Goal: Find specific page/section: Find specific page/section

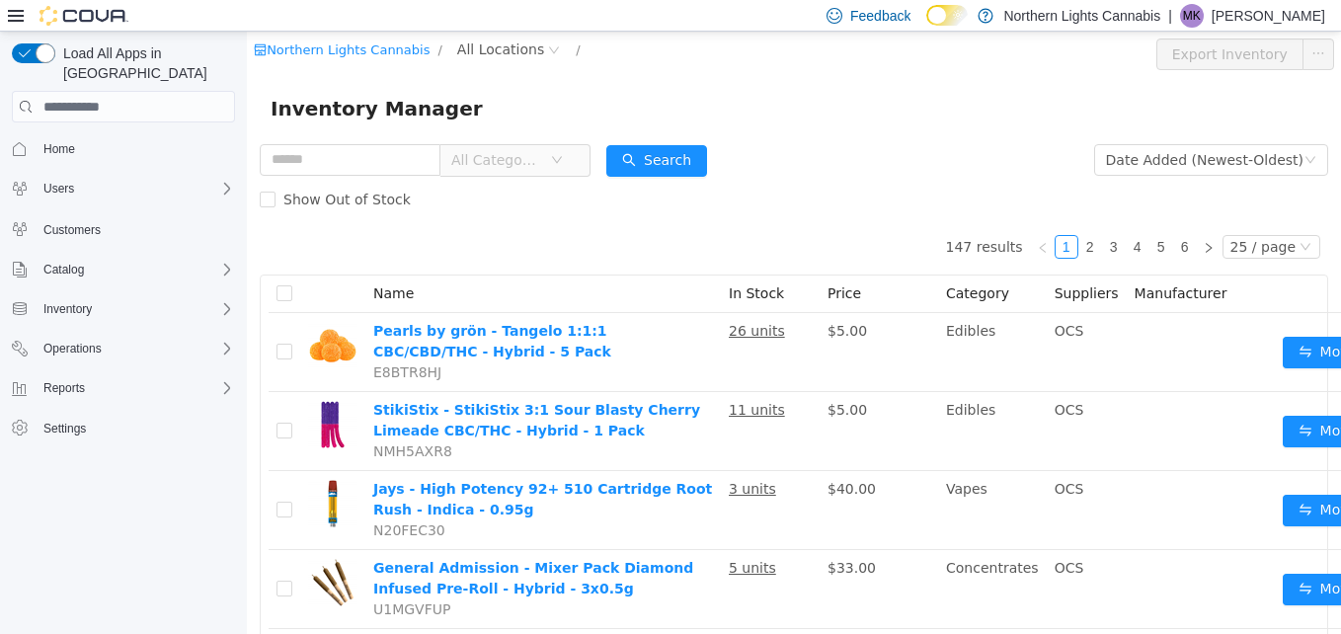
click at [531, 152] on span "All Categories" at bounding box center [496, 160] width 90 height 20
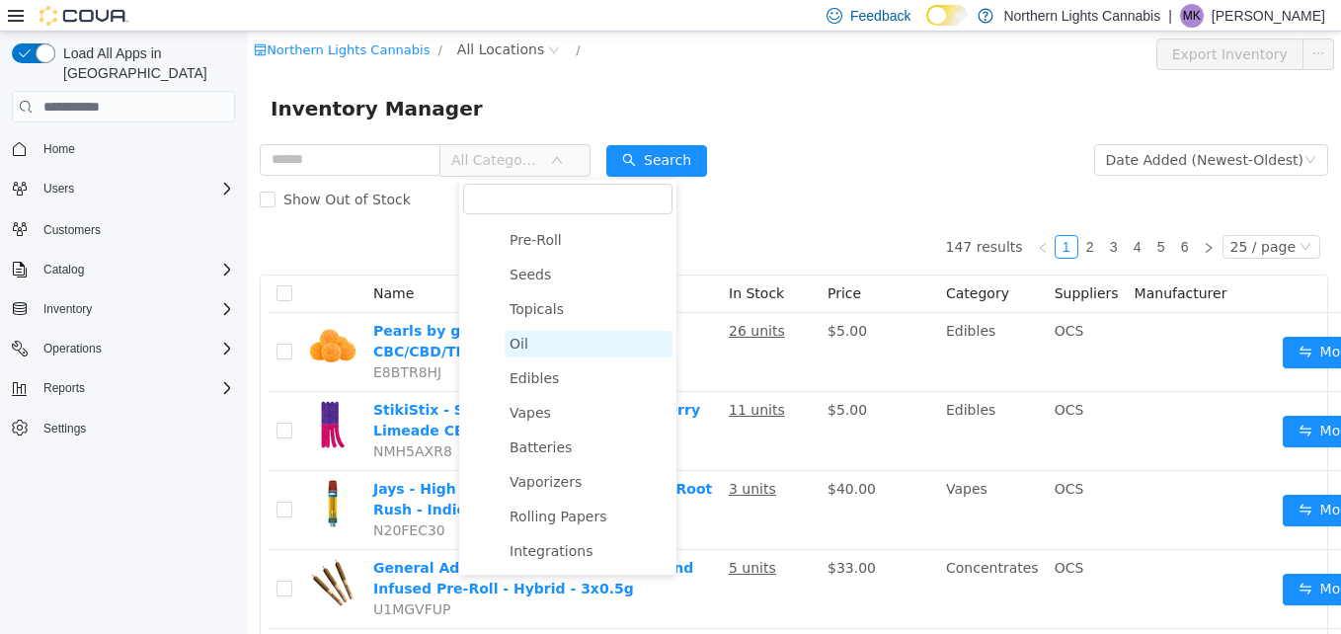
scroll to position [170, 0]
click at [532, 417] on span "Vapes" at bounding box center [530, 411] width 41 height 16
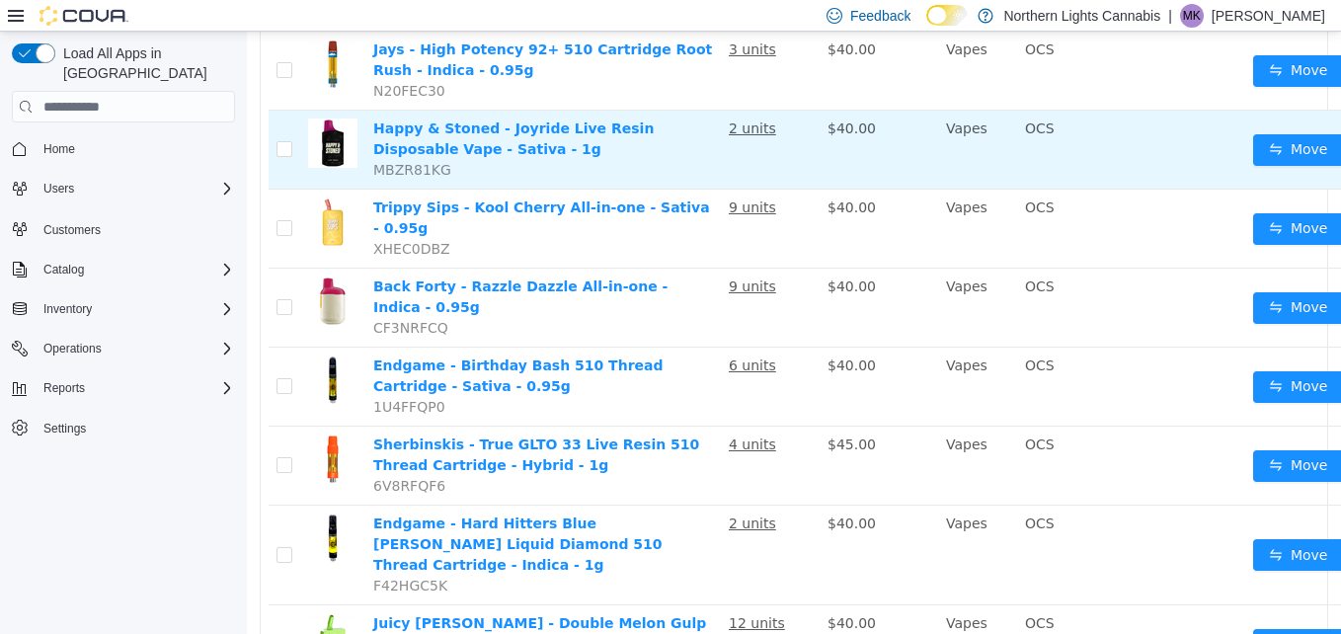
scroll to position [0, 0]
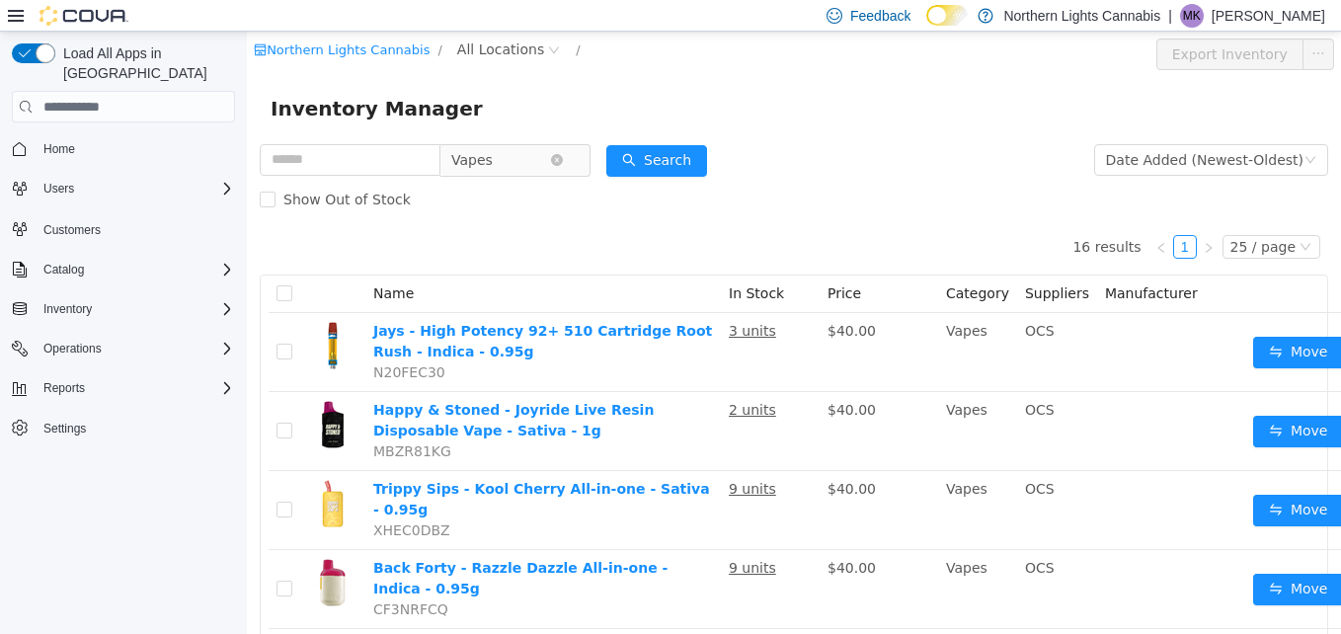
click at [554, 144] on span "Vapes" at bounding box center [506, 160] width 135 height 32
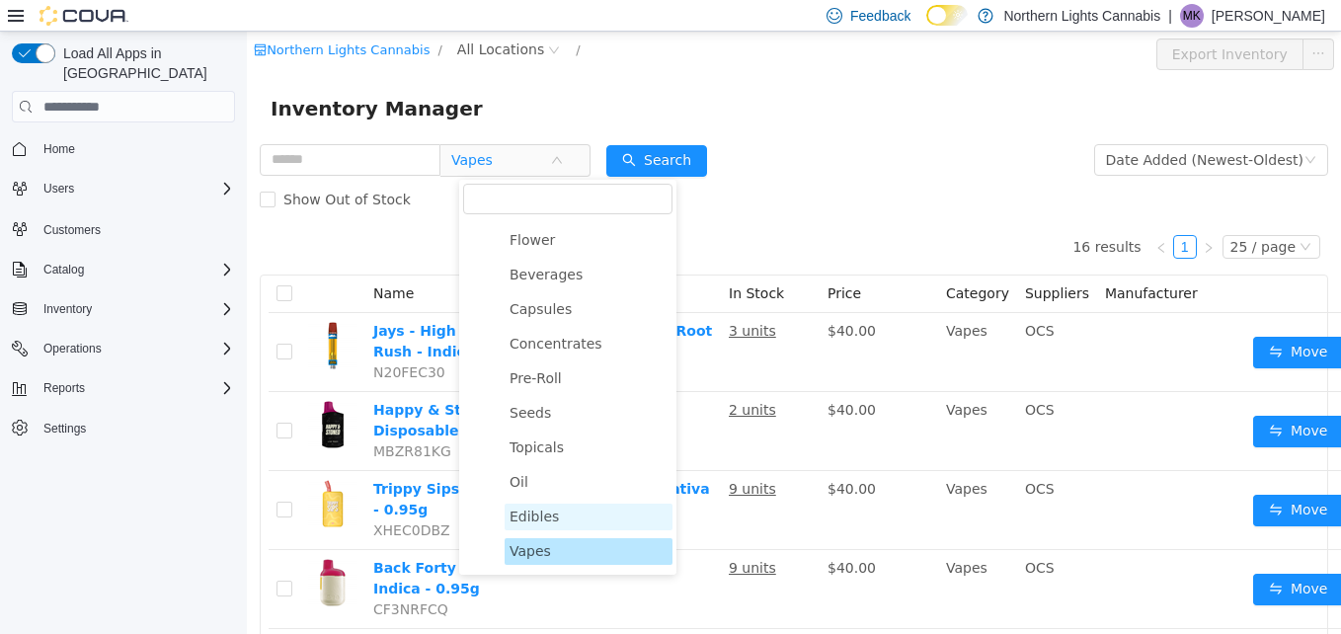
scroll to position [28, 0]
click at [531, 247] on span "Flower" at bounding box center [532, 242] width 45 height 16
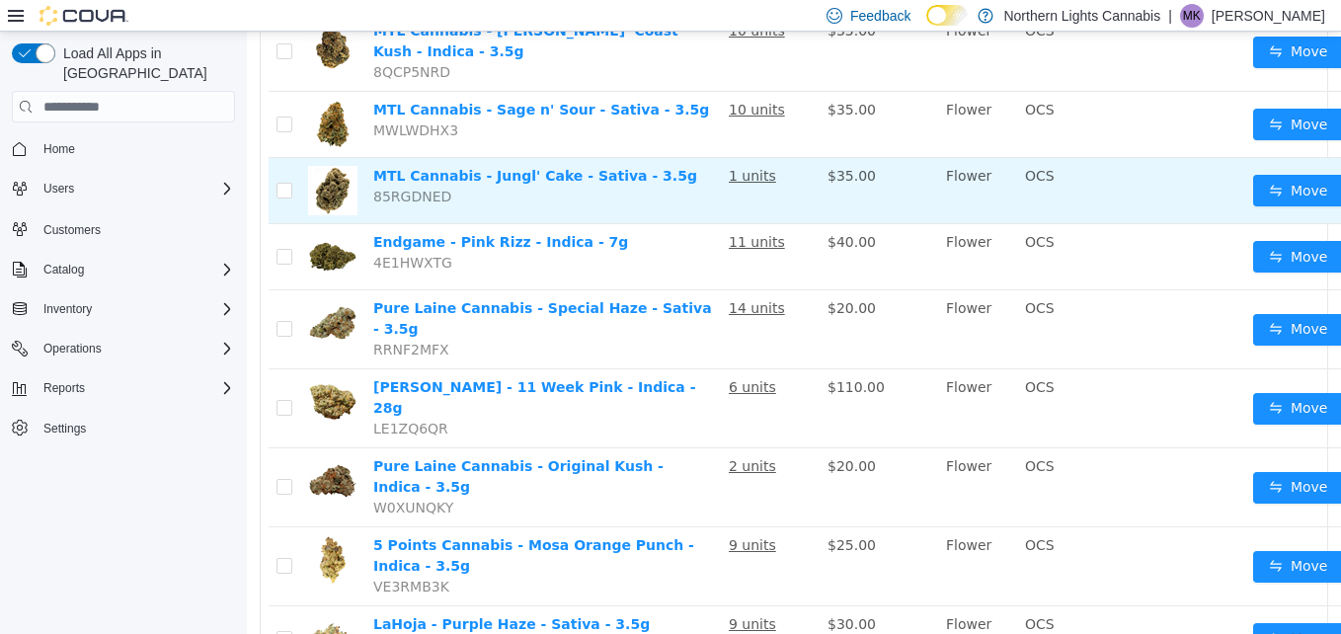
scroll to position [1417, 0]
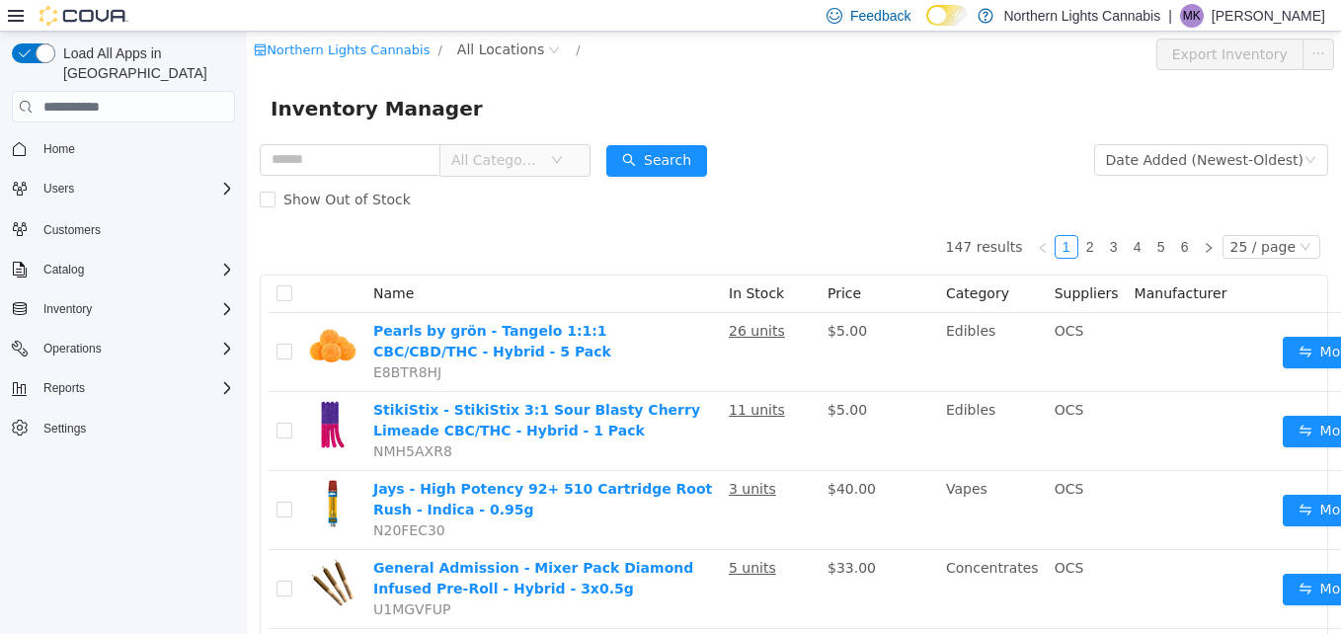
click at [563, 158] on icon "icon: down" at bounding box center [557, 160] width 12 height 12
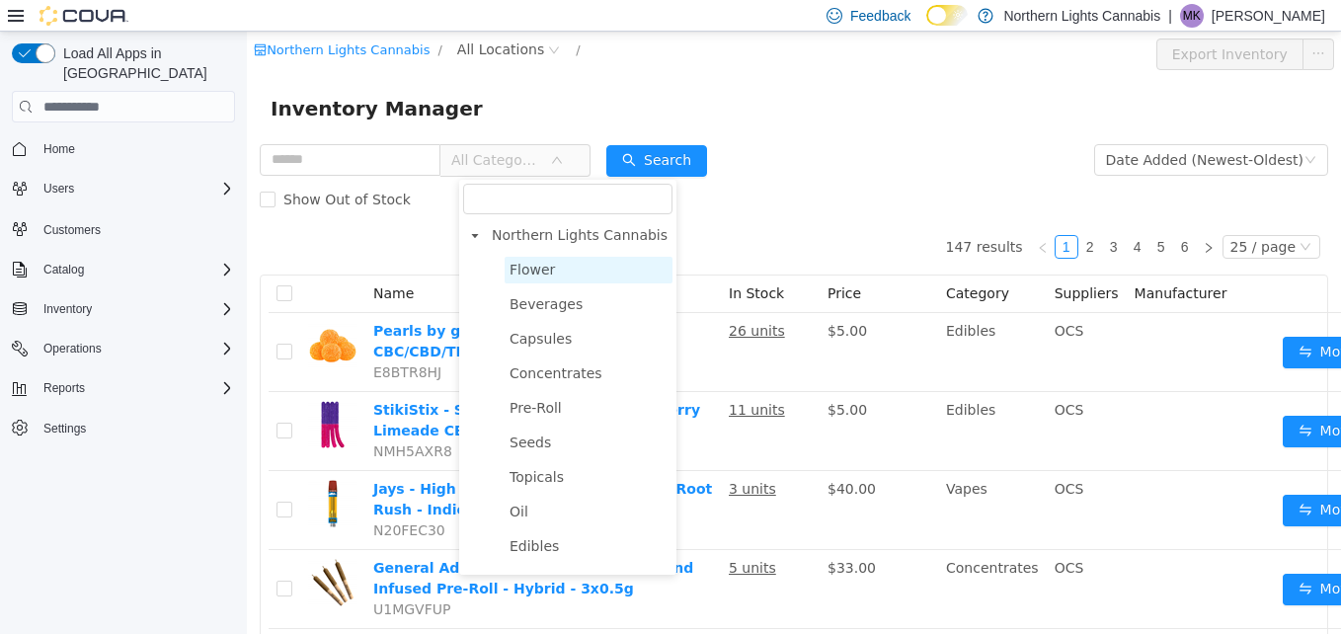
click at [544, 274] on span "Flower" at bounding box center [532, 270] width 45 height 16
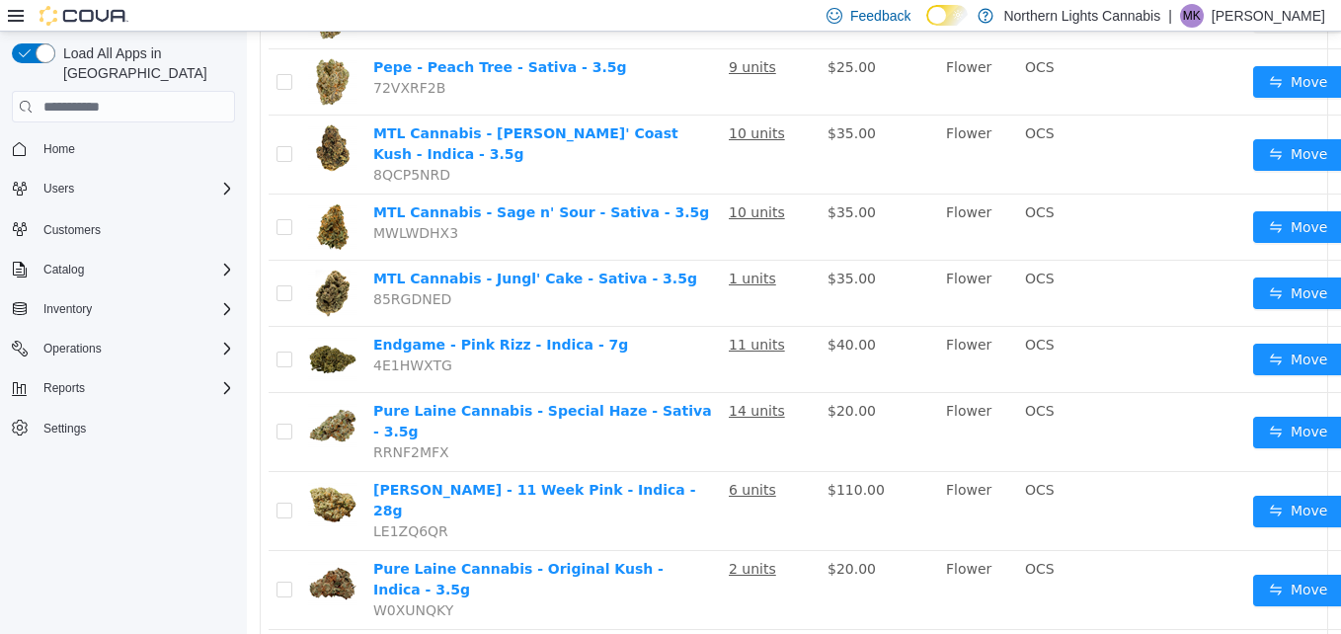
scroll to position [1417, 0]
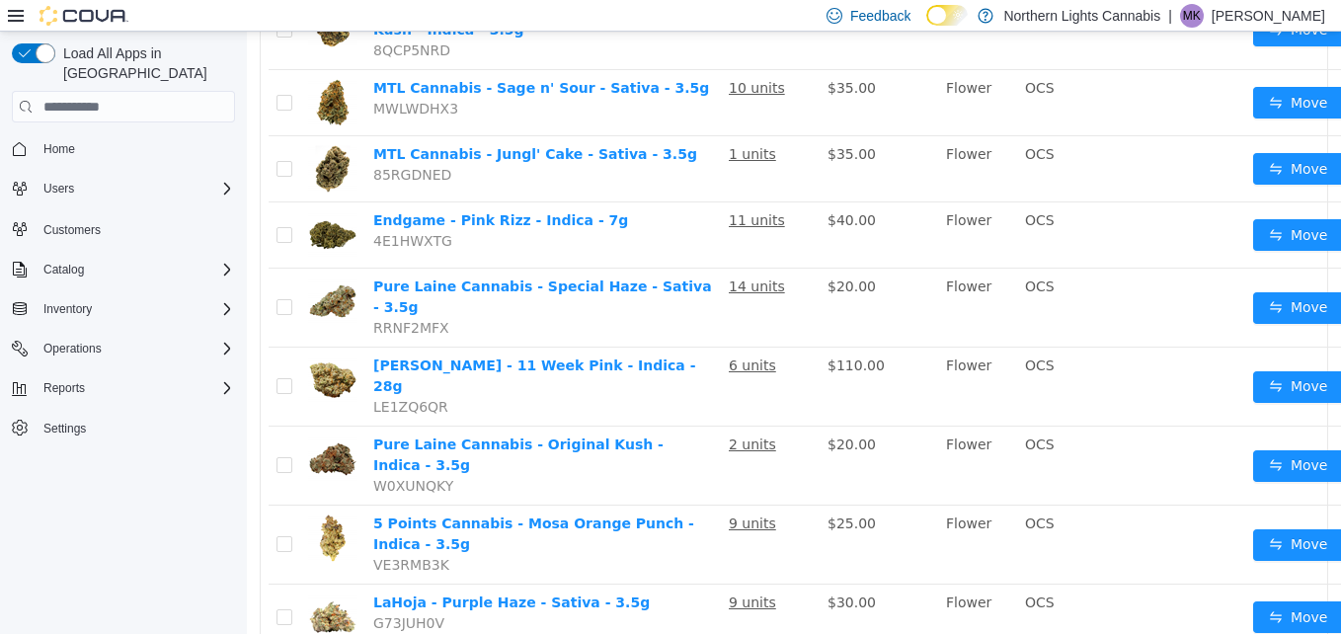
click at [1260, 564] on li "50 / page" at bounding box center [1263, 560] width 96 height 32
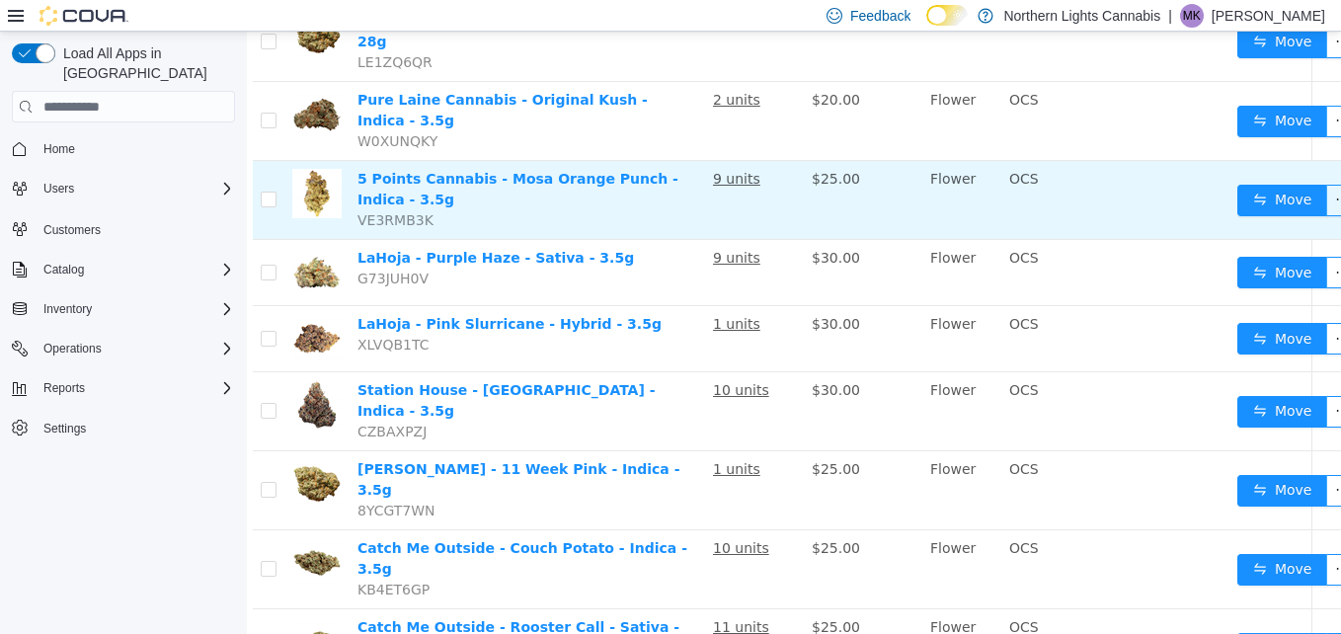
scroll to position [1761, 16]
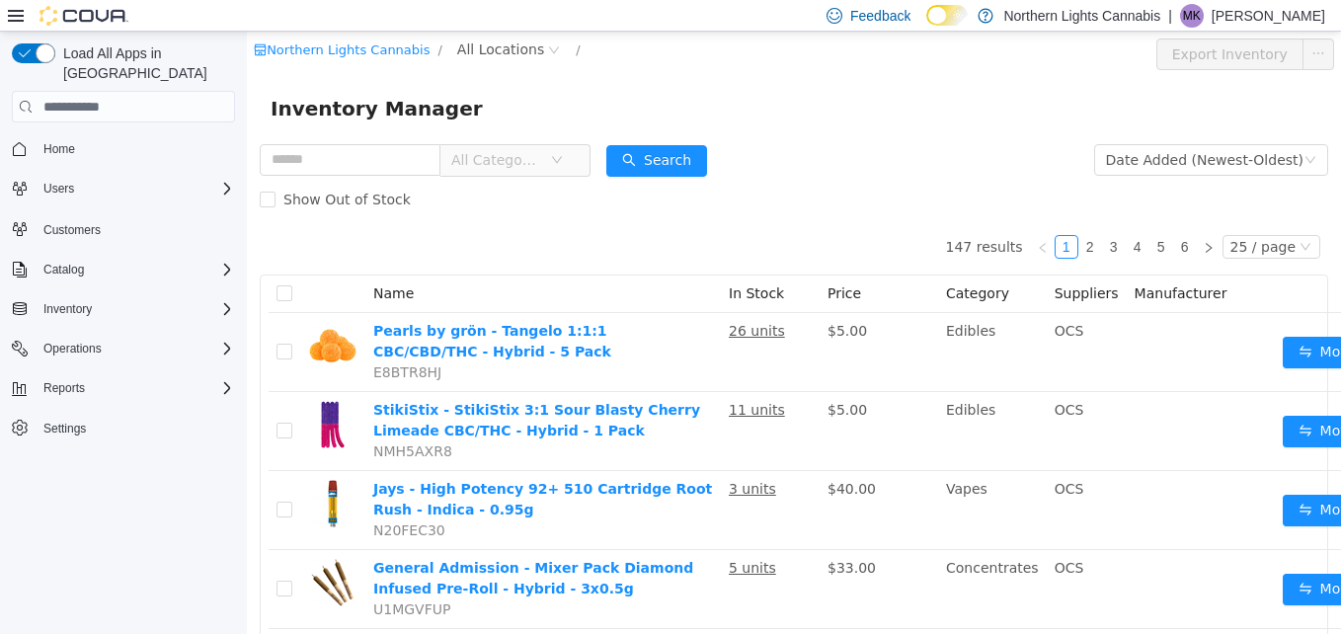
click at [575, 150] on span "All Categories" at bounding box center [506, 160] width 135 height 32
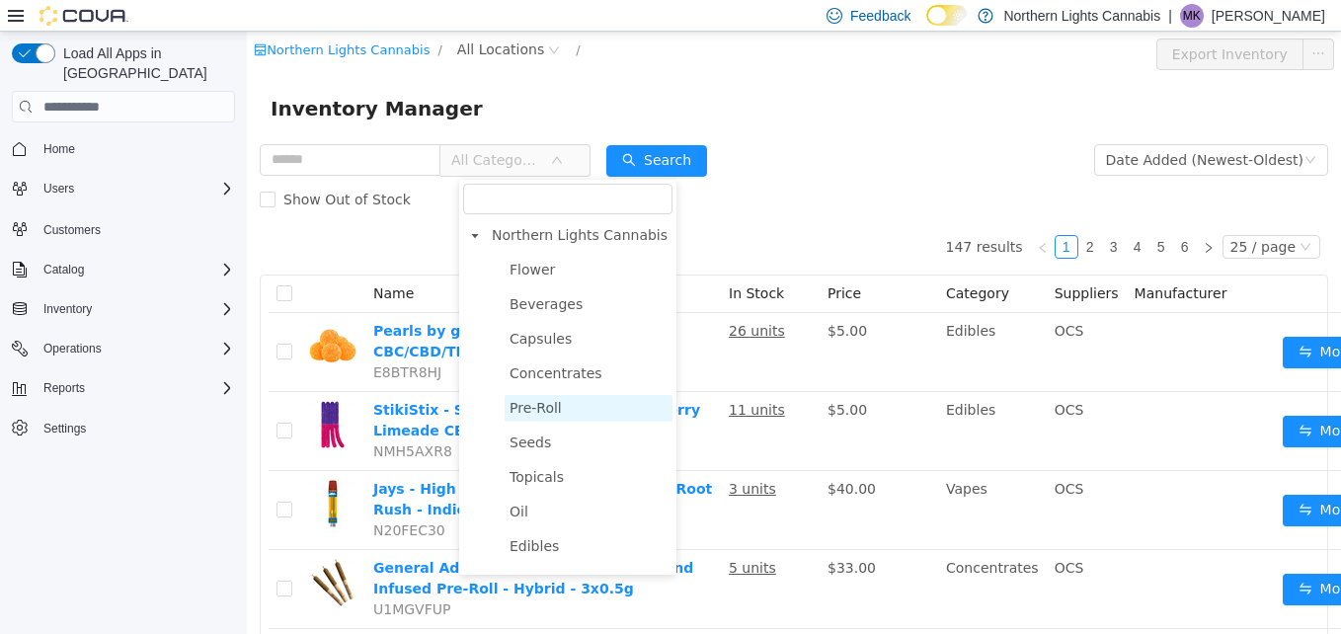
click at [547, 401] on span "Pre-Roll" at bounding box center [536, 408] width 52 height 16
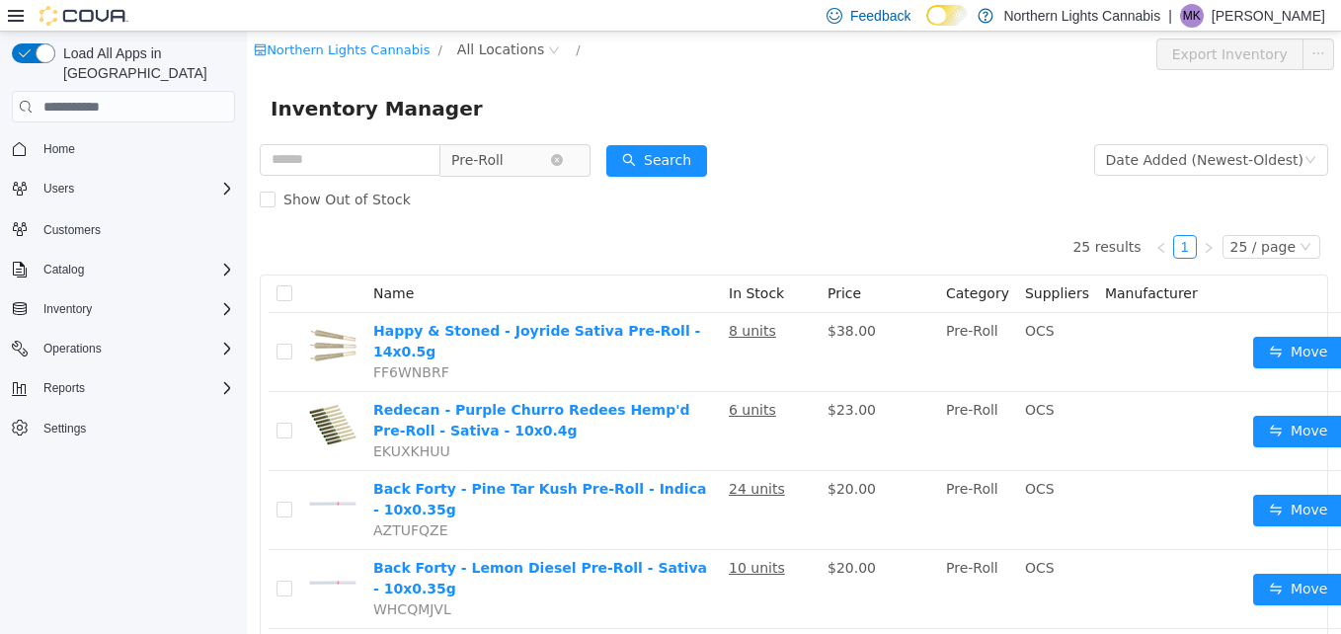
click at [526, 159] on span "Pre-Roll" at bounding box center [500, 160] width 99 height 30
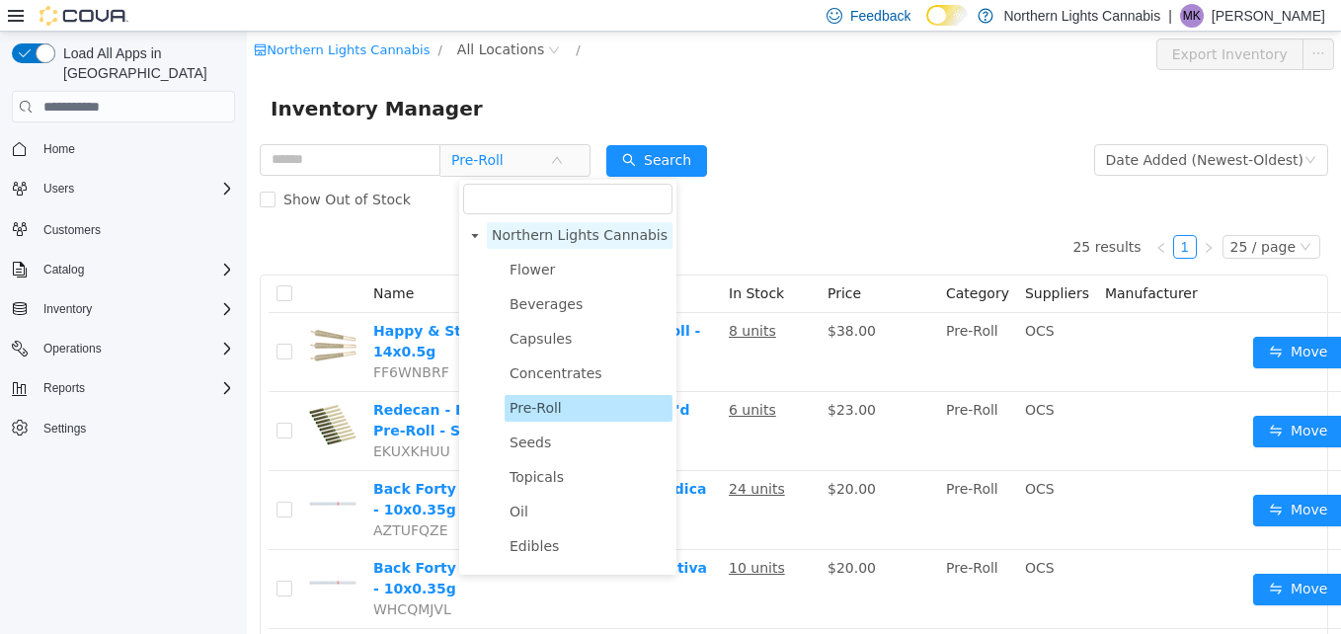
click at [533, 248] on span "Northern Lights Cannabis" at bounding box center [580, 235] width 186 height 27
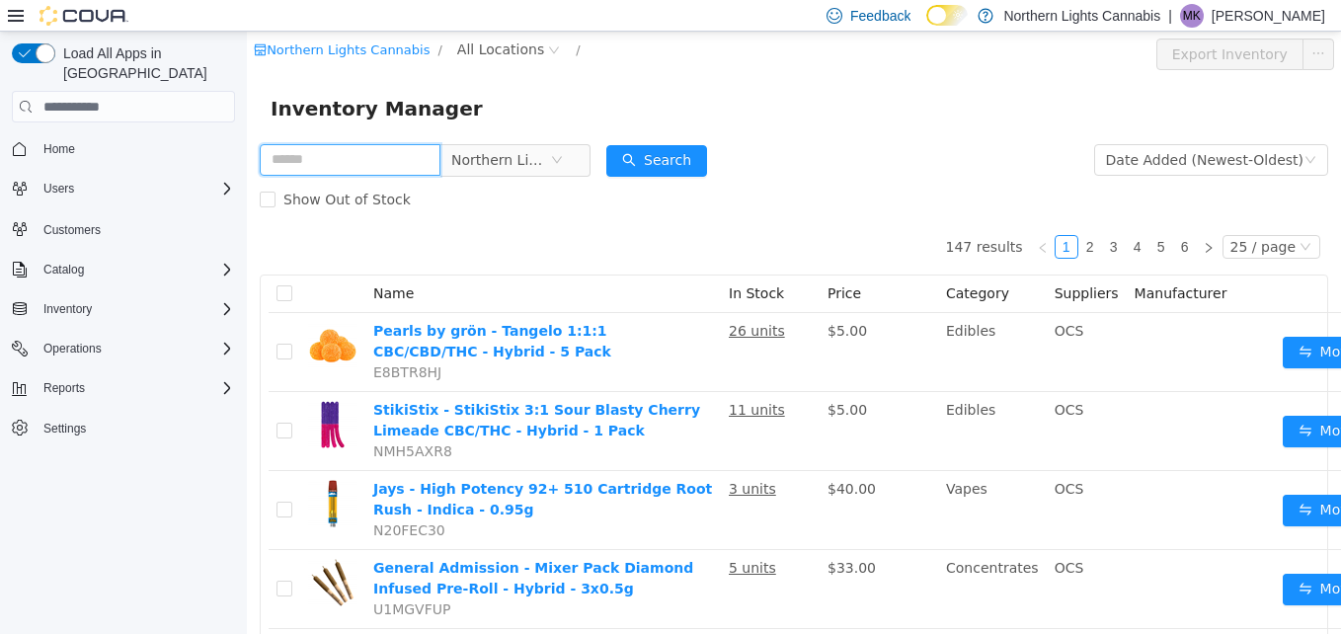
click at [323, 150] on input "text" at bounding box center [350, 160] width 181 height 32
type input "*******"
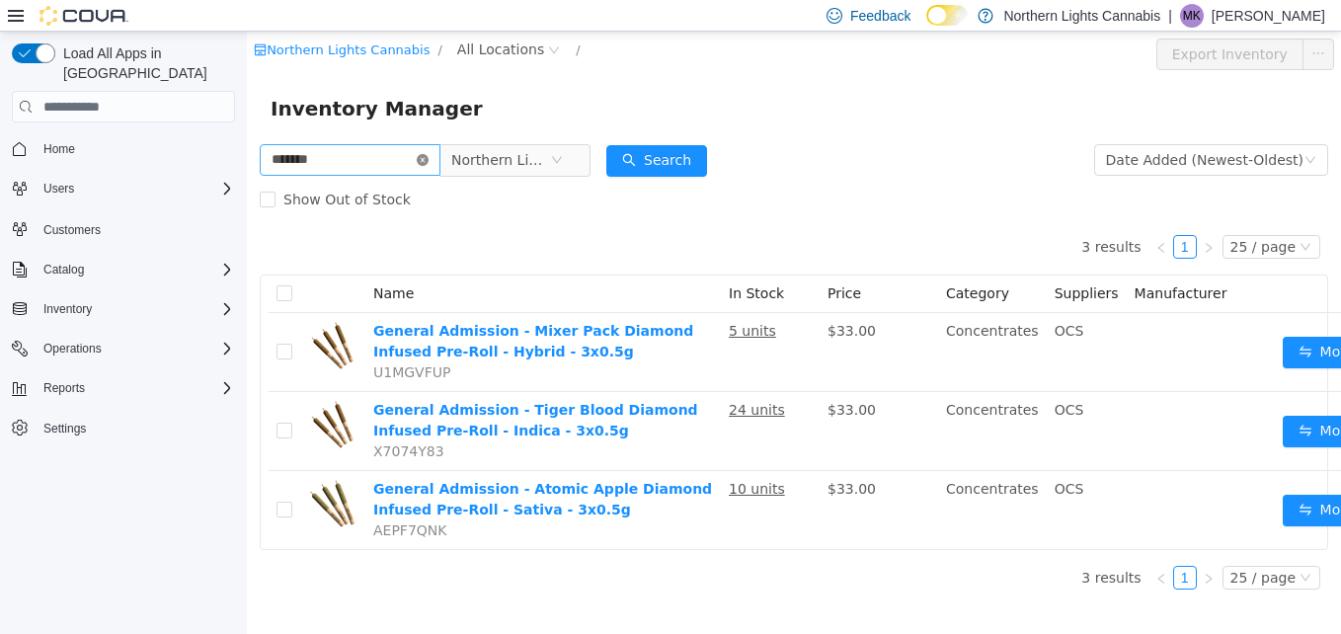
click at [429, 156] on icon "icon: close-circle" at bounding box center [423, 160] width 12 height 12
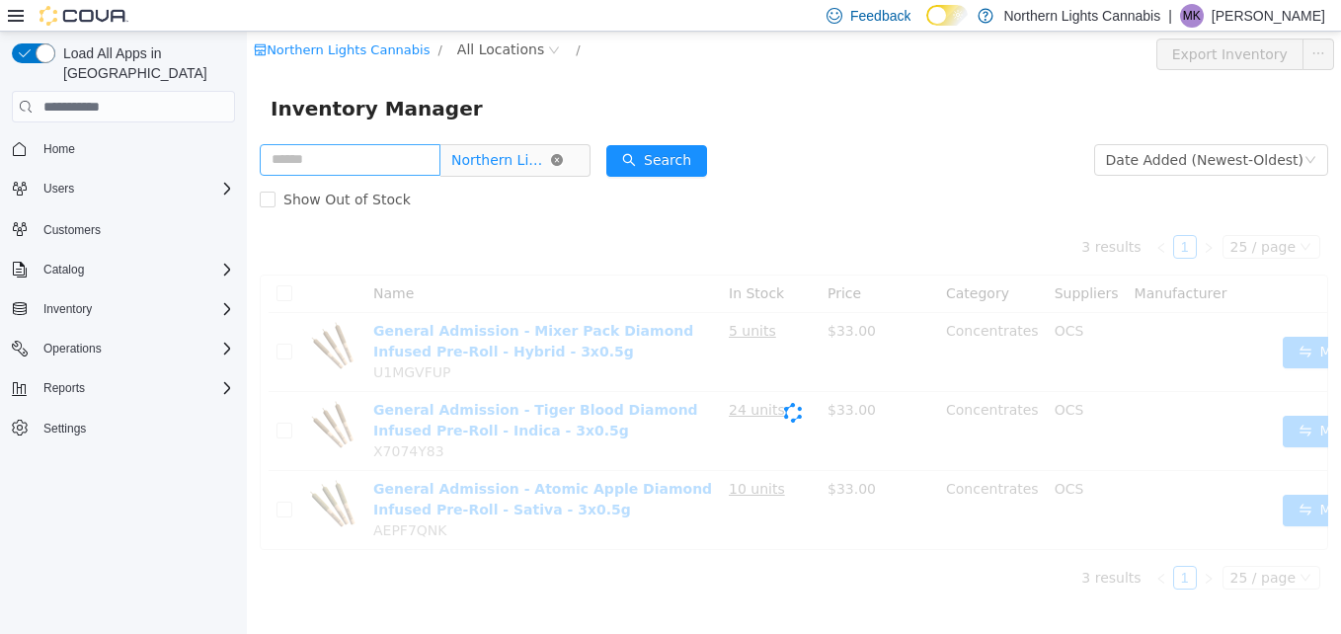
click at [563, 161] on icon "icon: close-circle" at bounding box center [557, 160] width 12 height 12
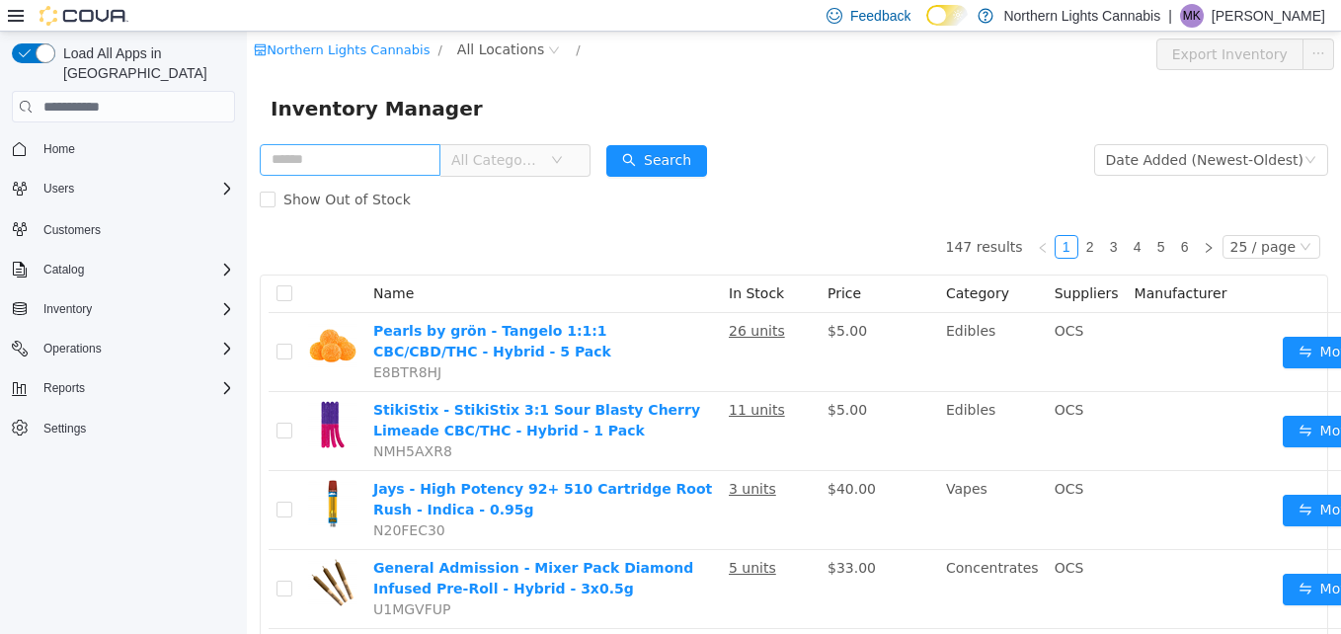
click at [563, 164] on icon "icon: down" at bounding box center [557, 160] width 12 height 12
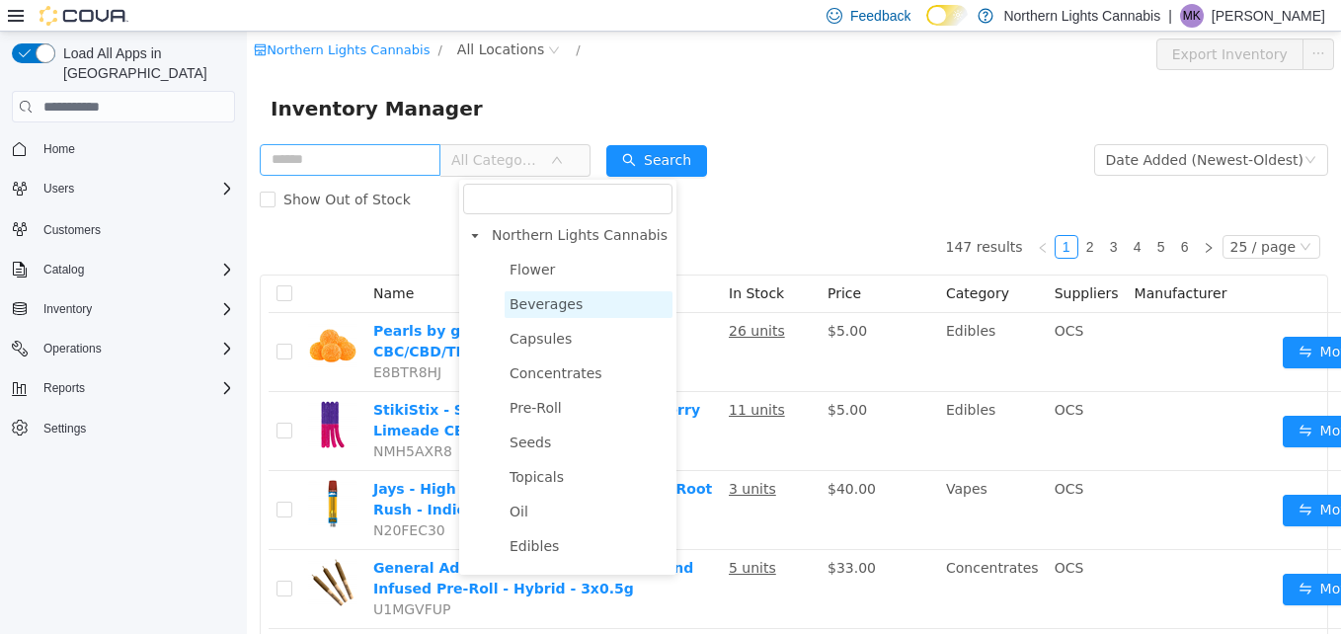
click at [553, 309] on span "Beverages" at bounding box center [546, 304] width 73 height 16
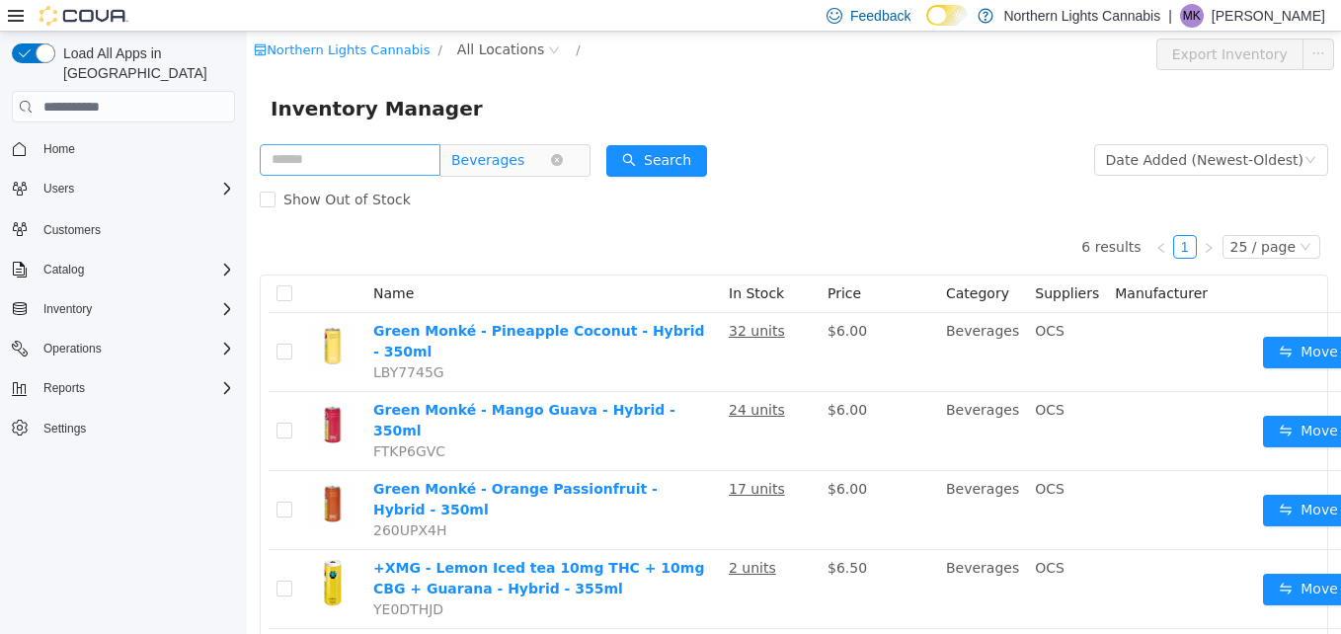
click at [550, 158] on span "Beverages" at bounding box center [500, 160] width 99 height 30
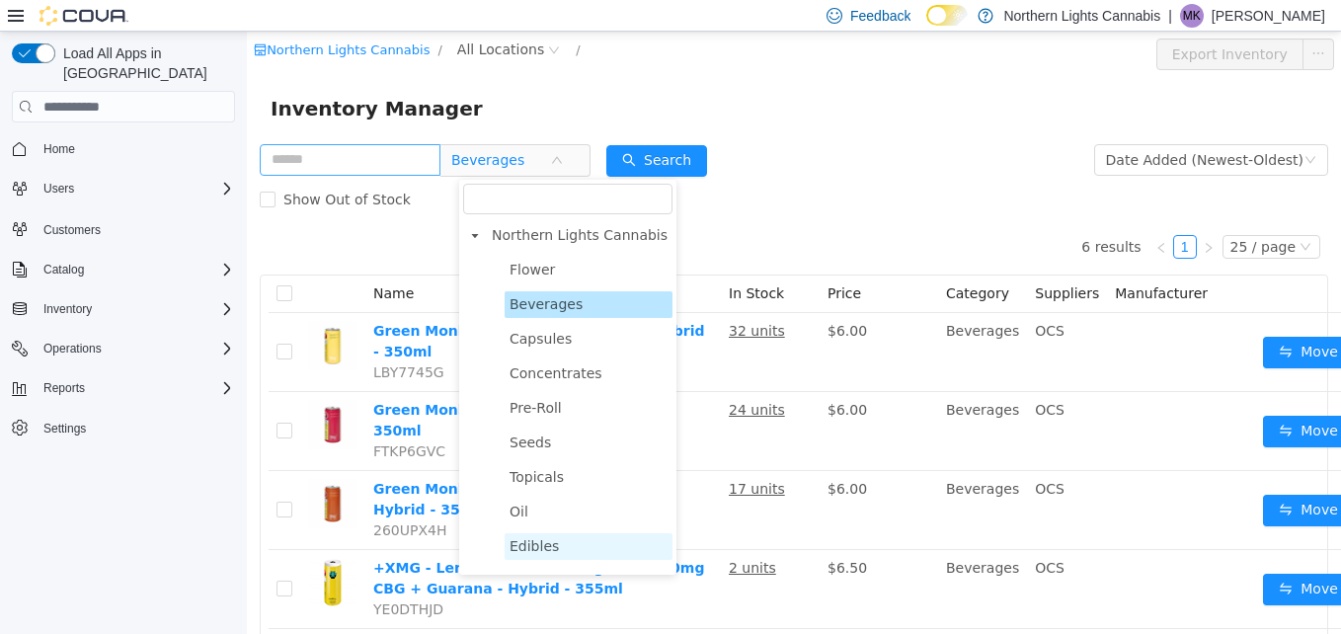
click at [542, 543] on span "Edibles" at bounding box center [534, 546] width 49 height 16
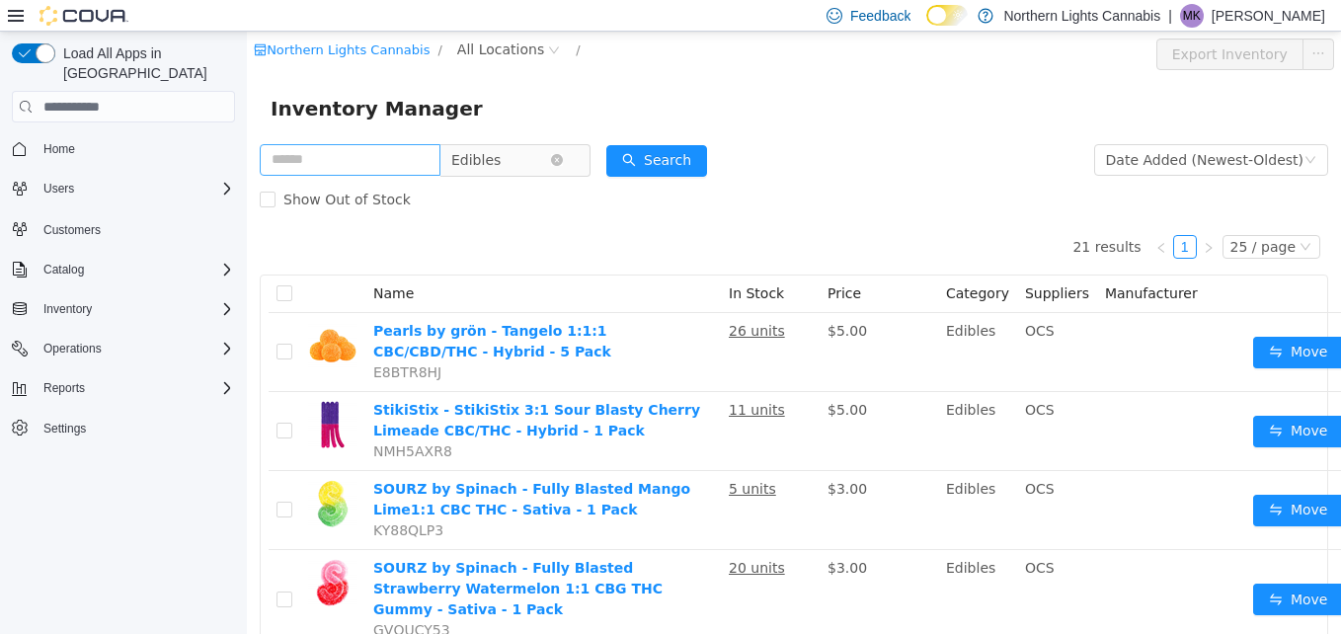
click at [538, 158] on span "Edibles" at bounding box center [500, 160] width 99 height 30
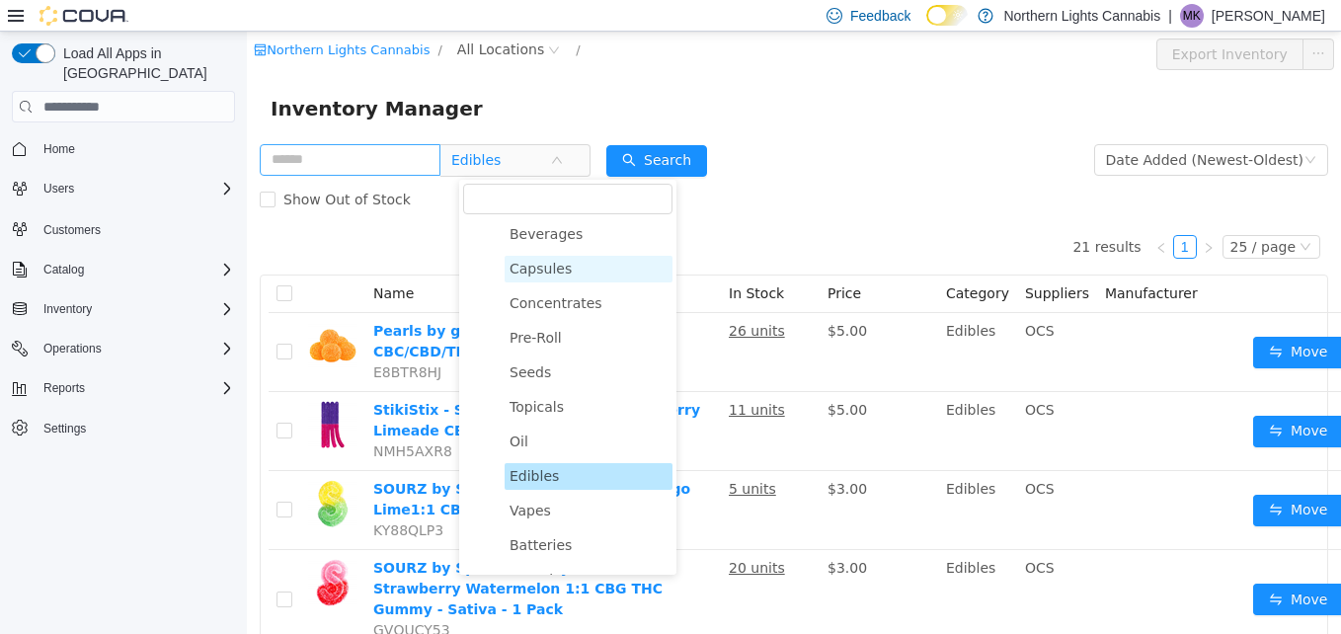
scroll to position [72, 0]
click at [540, 514] on span "Vapes" at bounding box center [530, 509] width 41 height 16
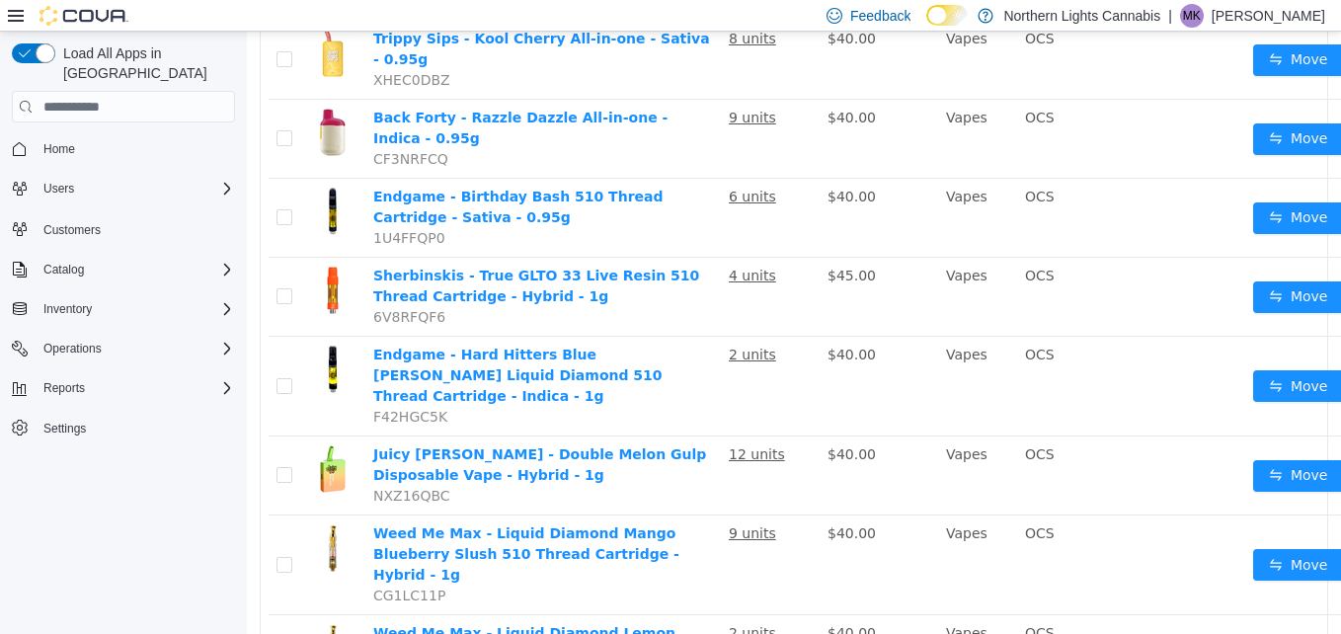
scroll to position [449, 0]
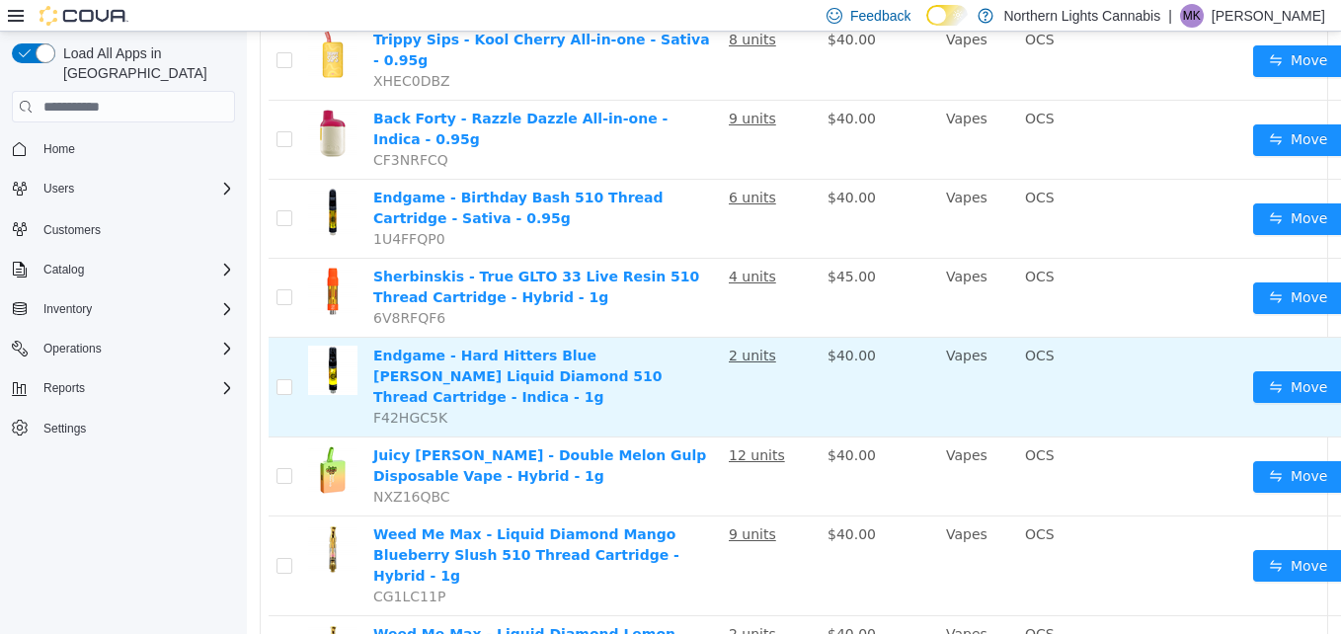
click at [637, 350] on td "Endgame - Hard Hitters Blue [PERSON_NAME] Liquid Diamond 510 Thread Cartridge -…" at bounding box center [543, 388] width 356 height 100
